Goal: Task Accomplishment & Management: Manage account settings

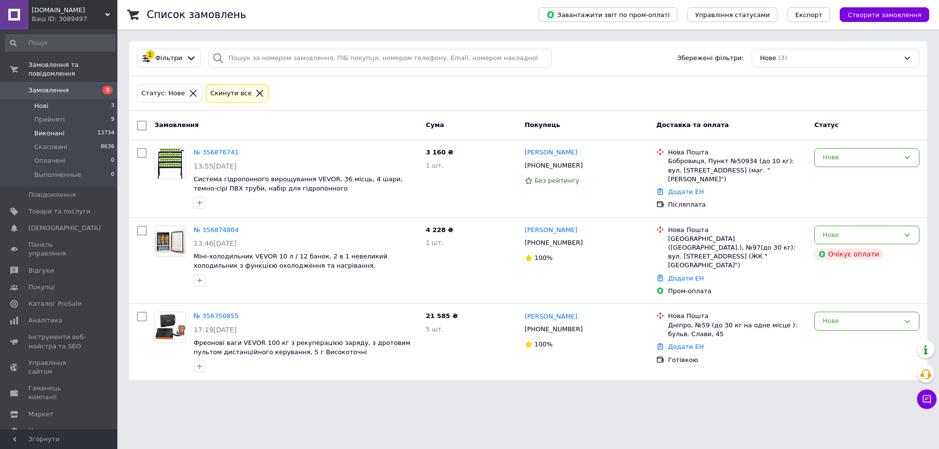
click at [37, 129] on span "Виконані" at bounding box center [49, 133] width 30 height 9
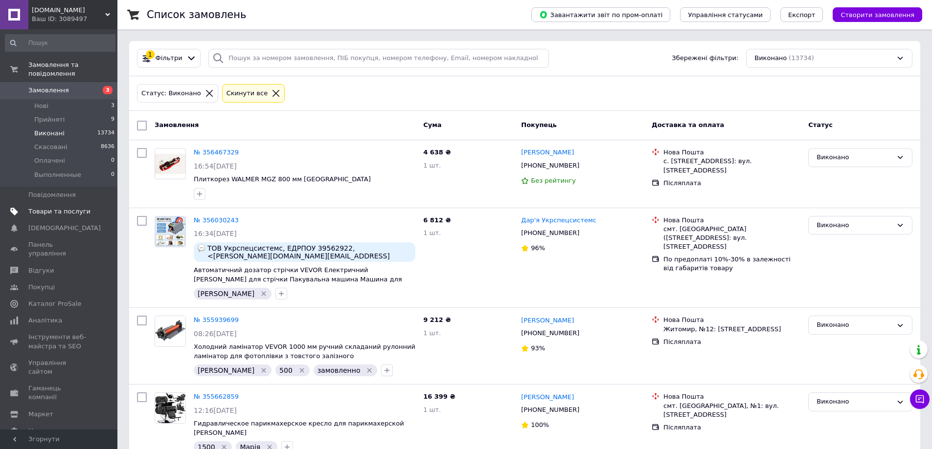
click at [47, 207] on span "Товари та послуги" at bounding box center [59, 211] width 62 height 9
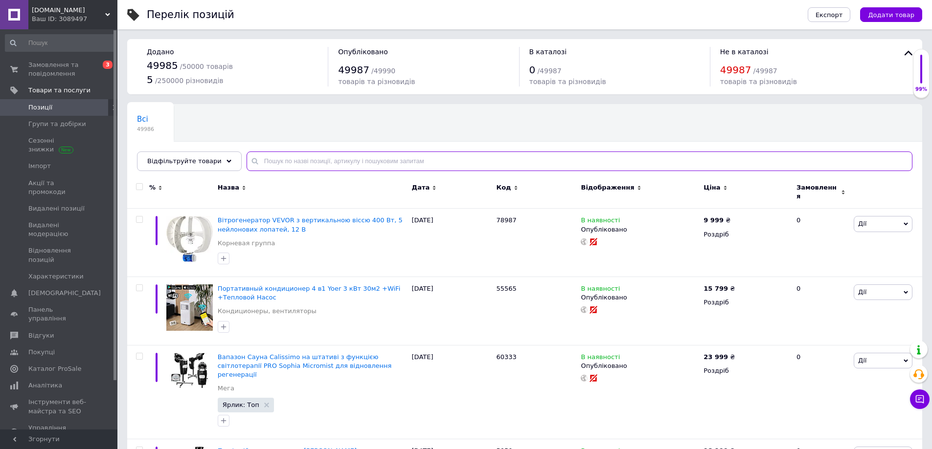
paste input "Набор парикмахерская мойка + 2 парикма кресла ELI Calissimo"
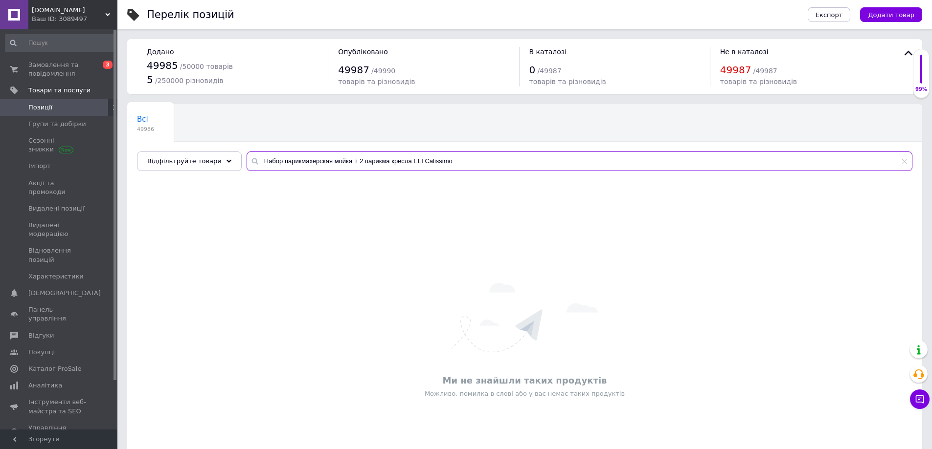
drag, startPoint x: 399, startPoint y: 157, endPoint x: 482, endPoint y: 158, distance: 83.6
click at [482, 158] on input "Набор парикмахерская мойка + 2 парикма кресла ELI Calissimo" at bounding box center [579, 162] width 666 height 20
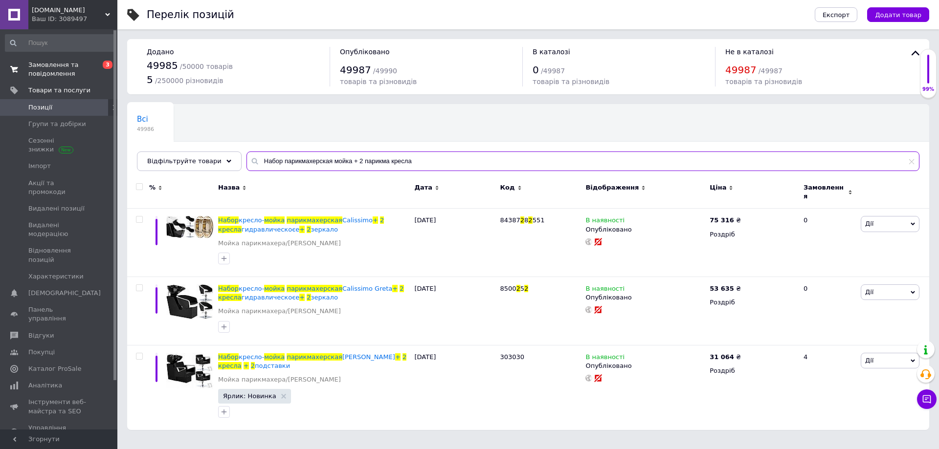
type input "Набор парикмахерская мойка + 2 парикма кресла"
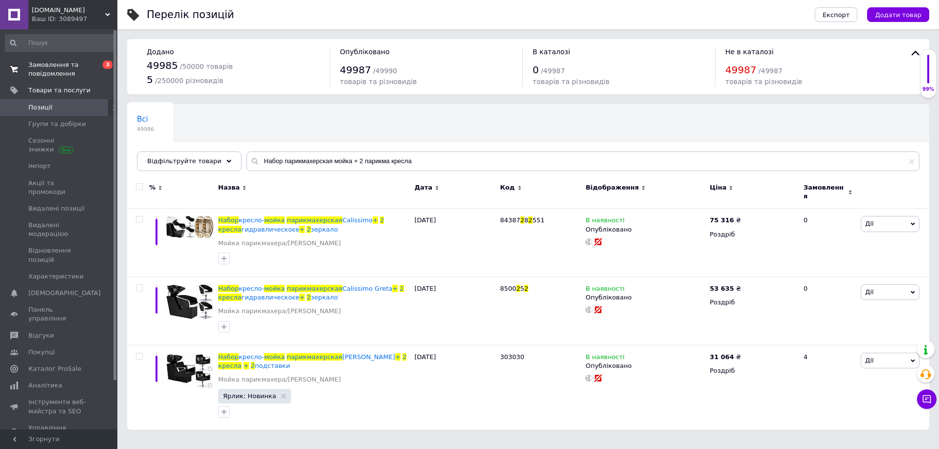
click at [60, 75] on span "Замовлення та повідомлення" at bounding box center [59, 70] width 62 height 18
